Goal: Task Accomplishment & Management: Complete application form

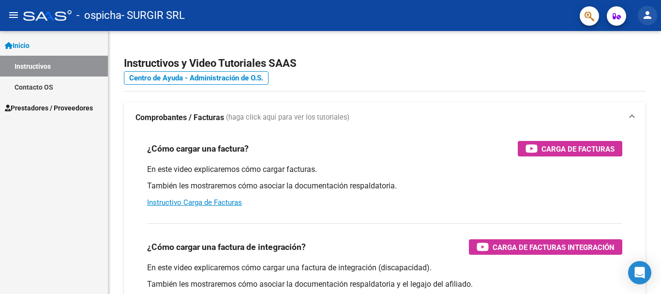
click at [645, 15] on mat-icon "person" at bounding box center [648, 15] width 12 height 12
click at [20, 72] on div at bounding box center [330, 147] width 661 height 294
click at [30, 106] on span "Prestadores / Proveedores" at bounding box center [49, 108] width 88 height 11
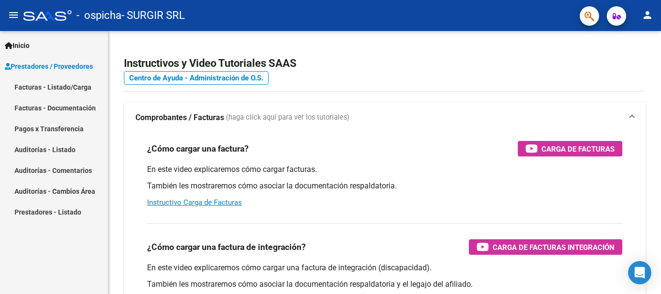
click at [48, 80] on link "Facturas - Listado/Carga" at bounding box center [54, 87] width 108 height 21
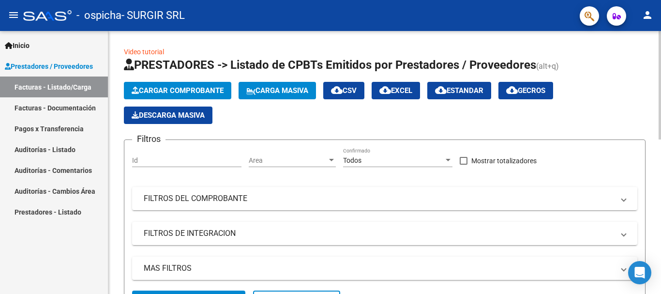
click at [196, 84] on button "Cargar Comprobante" at bounding box center [177, 90] width 107 height 17
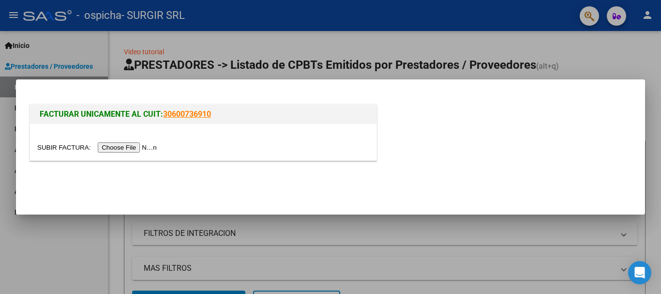
click at [146, 146] on input "file" at bounding box center [98, 147] width 123 height 10
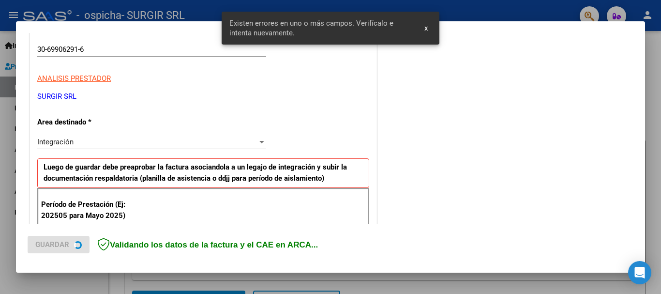
scroll to position [224, 0]
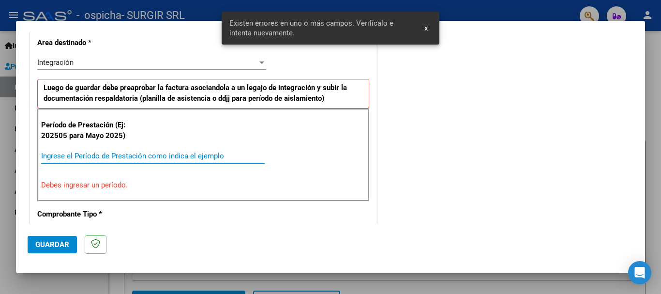
click at [121, 153] on input "Ingrese el Período de Prestación como indica el ejemplo" at bounding box center [153, 156] width 224 height 9
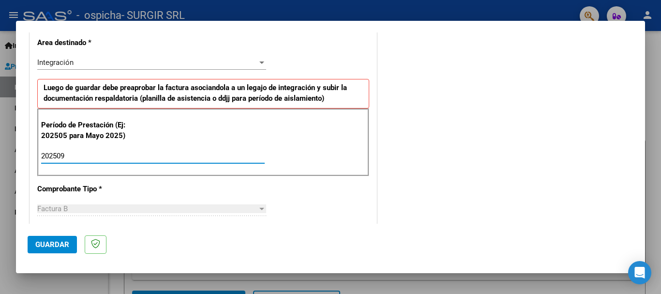
type input "202509"
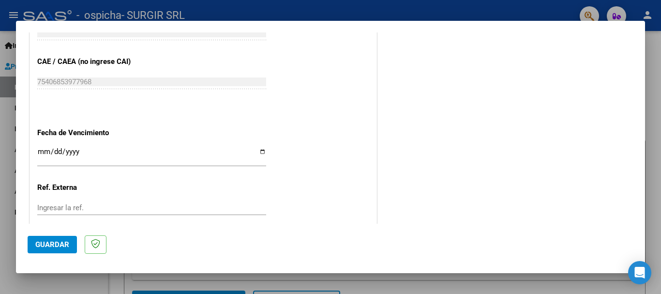
scroll to position [611, 0]
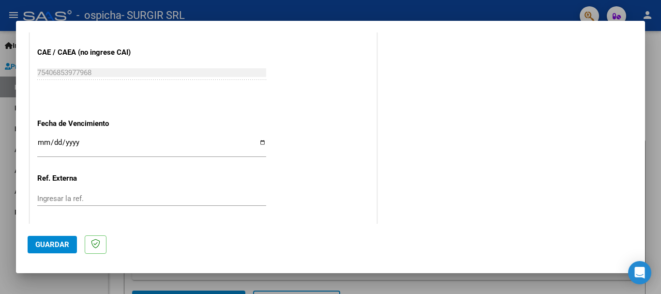
click at [259, 143] on input "Ingresar la fecha" at bounding box center [151, 145] width 229 height 15
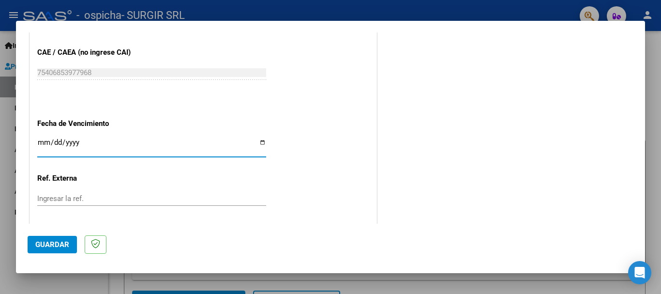
type input "[DATE]"
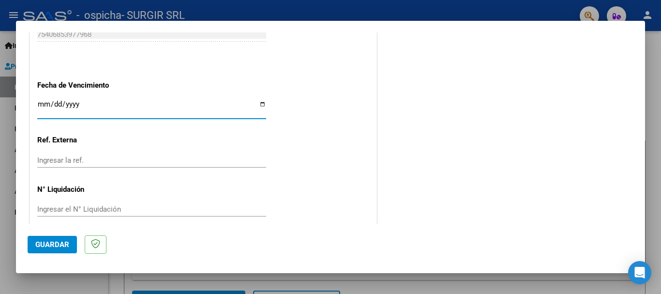
scroll to position [661, 0]
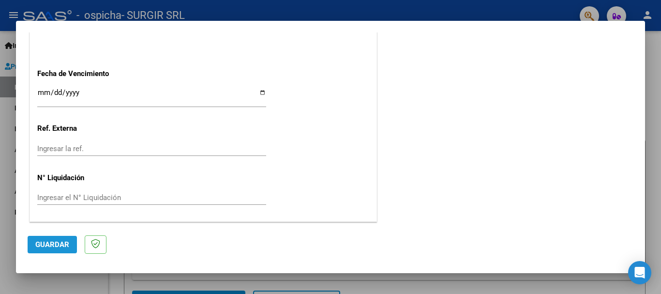
click at [43, 241] on span "Guardar" at bounding box center [52, 244] width 34 height 9
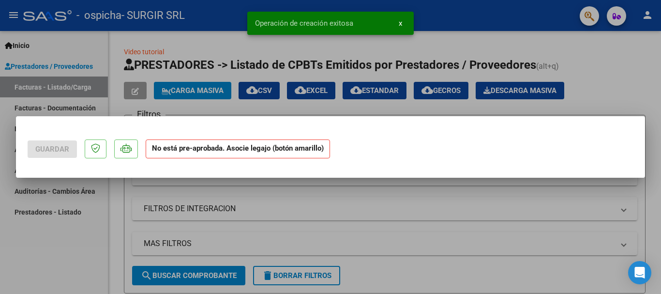
scroll to position [0, 0]
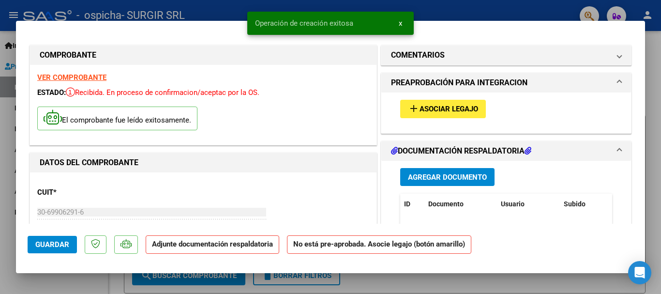
click at [432, 108] on span "Asociar Legajo" at bounding box center [449, 109] width 59 height 9
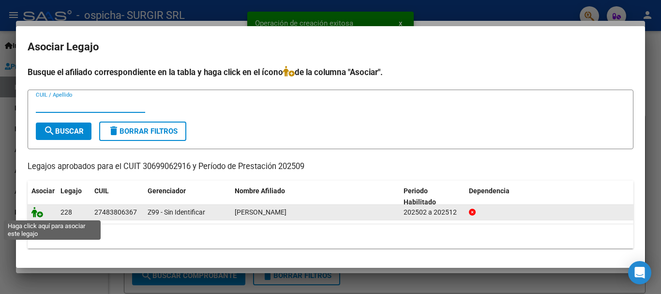
click at [39, 212] on icon at bounding box center [37, 212] width 12 height 11
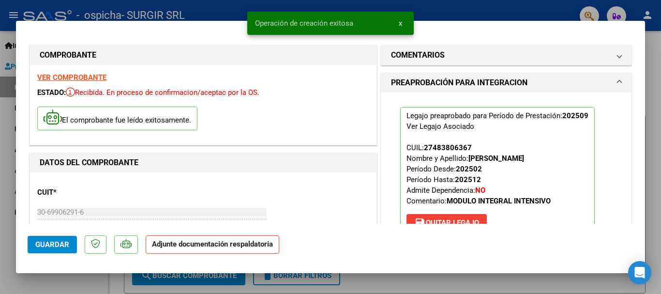
scroll to position [97, 0]
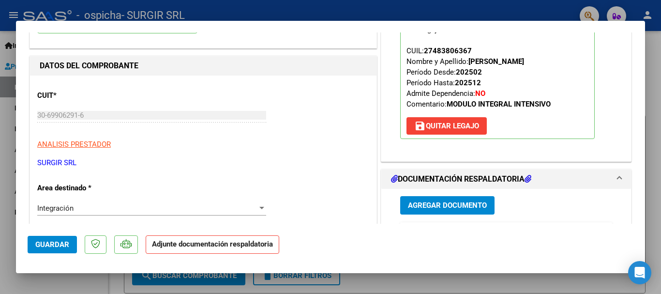
click at [449, 196] on div "Agregar Documento ID Documento Usuario Subido Acción No data to display 0 total…" at bounding box center [506, 285] width 227 height 193
click at [451, 202] on span "Agregar Documento" at bounding box center [447, 205] width 79 height 9
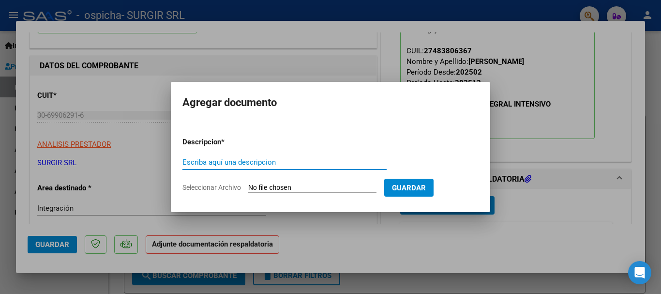
click at [297, 165] on input "Escriba aquí una descripcion" at bounding box center [285, 162] width 204 height 9
type input "autorizacion y asistencia [PERSON_NAME]"
click at [292, 187] on input "Seleccionar Archivo" at bounding box center [312, 188] width 128 height 9
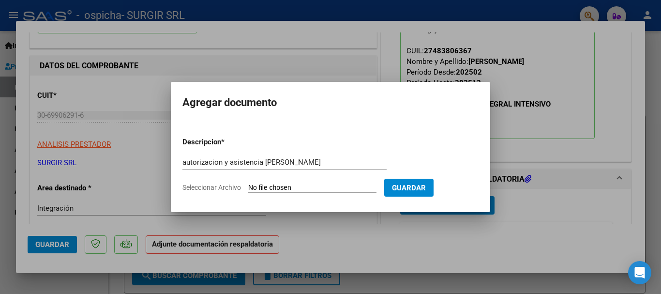
type input "C:\fakepath\autorizacion y asistencia septiembre.pdf"
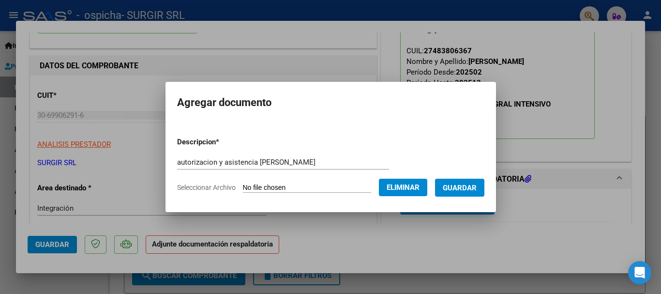
click at [473, 185] on span "Guardar" at bounding box center [460, 188] width 34 height 9
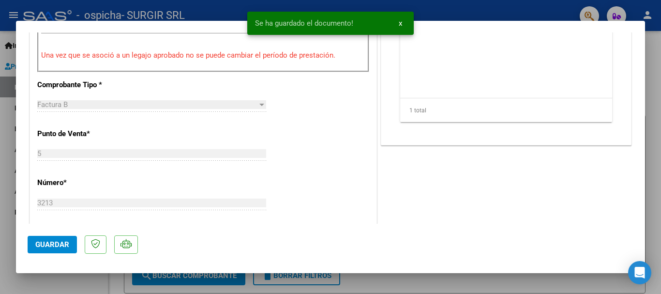
scroll to position [436, 0]
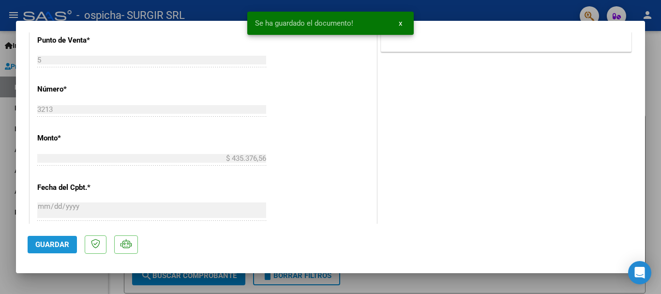
click at [59, 249] on button "Guardar" at bounding box center [52, 244] width 49 height 17
click at [0, 103] on div at bounding box center [330, 147] width 661 height 294
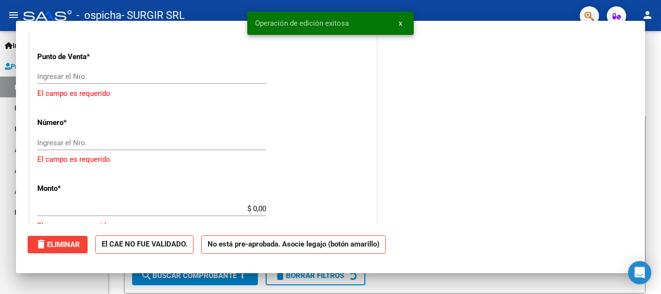
scroll to position [0, 0]
